Goal: Transaction & Acquisition: Purchase product/service

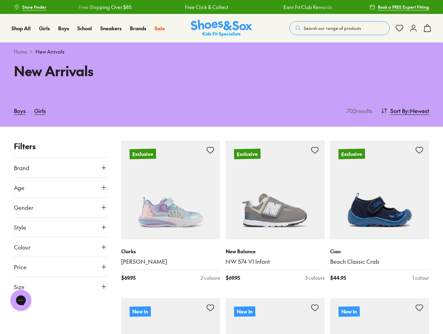
click at [339, 28] on span "Search our range of products" at bounding box center [331, 28] width 57 height 6
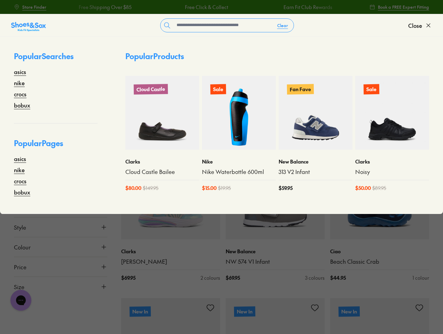
click at [283, 25] on button "Clear" at bounding box center [282, 25] width 22 height 13
click at [420, 25] on span "Close" at bounding box center [415, 25] width 14 height 8
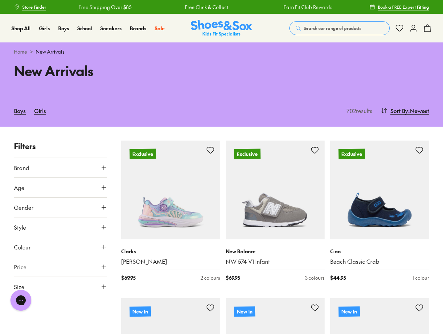
click at [427, 28] on icon at bounding box center [427, 28] width 8 height 8
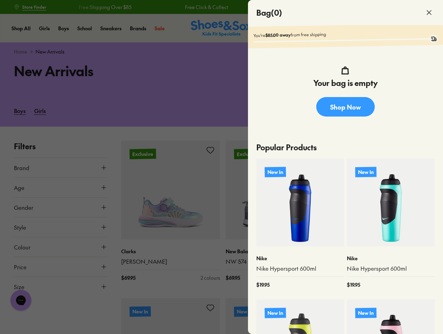
click at [404, 111] on div at bounding box center [221, 167] width 443 height 334
click at [61, 168] on button "Brand" at bounding box center [60, 167] width 93 height 19
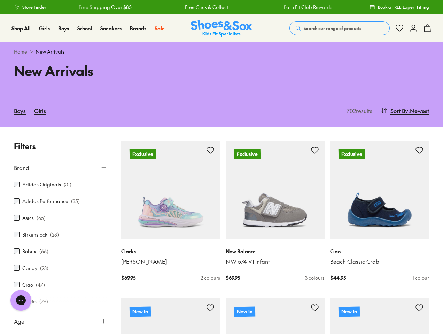
click at [17, 318] on span "Age" at bounding box center [19, 321] width 10 height 8
click at [61, 188] on div "Adidas Originals ( 31 )" at bounding box center [60, 184] width 93 height 8
